Goal: Navigation & Orientation: Go to known website

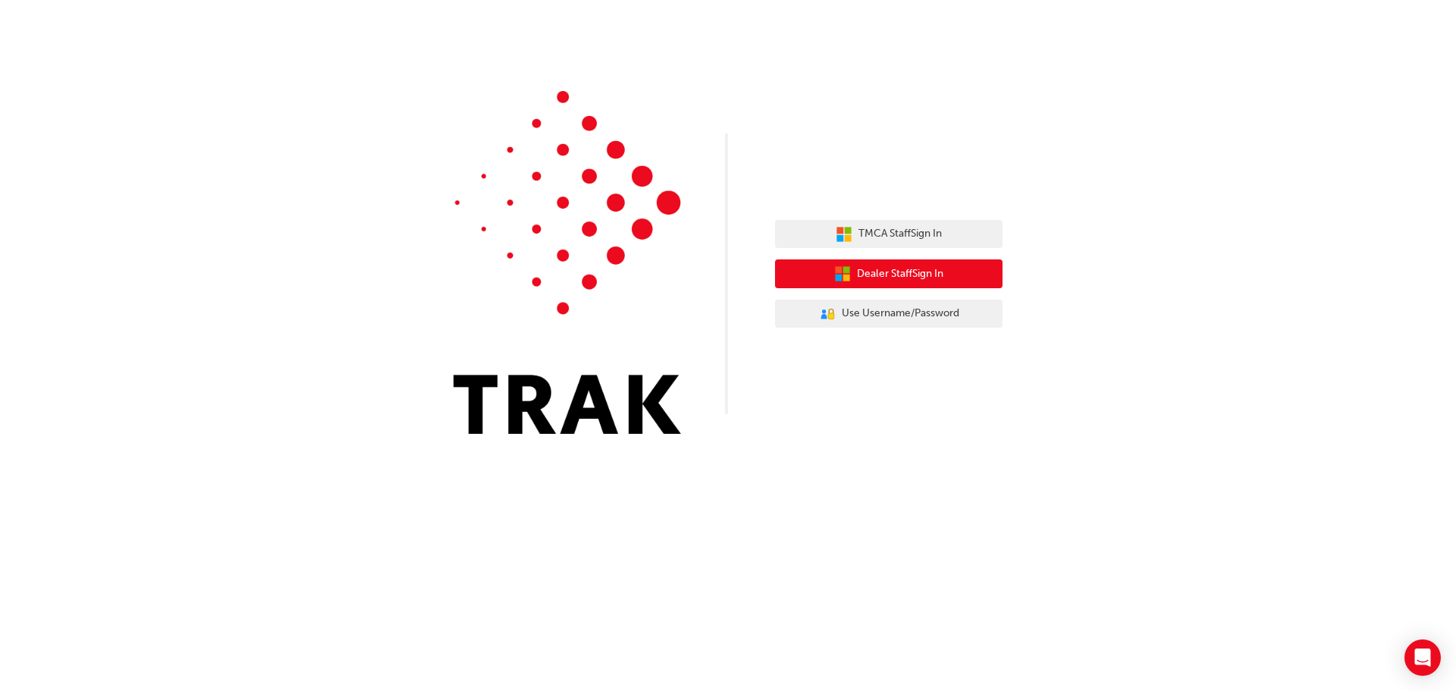
click at [864, 276] on span "Dealer Staff Sign In" at bounding box center [900, 273] width 86 height 17
